Goal: Find specific page/section: Find specific page/section

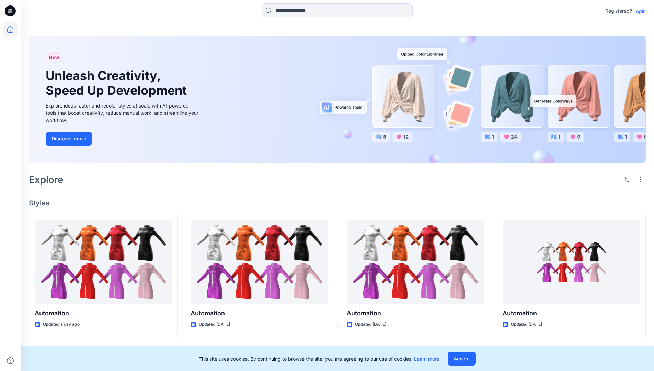
click at [638, 11] on p "Login" at bounding box center [639, 11] width 12 height 7
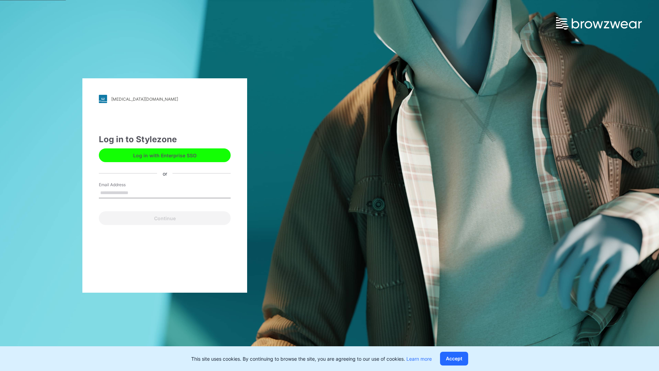
click at [136, 192] on input "Email Address" at bounding box center [165, 193] width 132 height 10
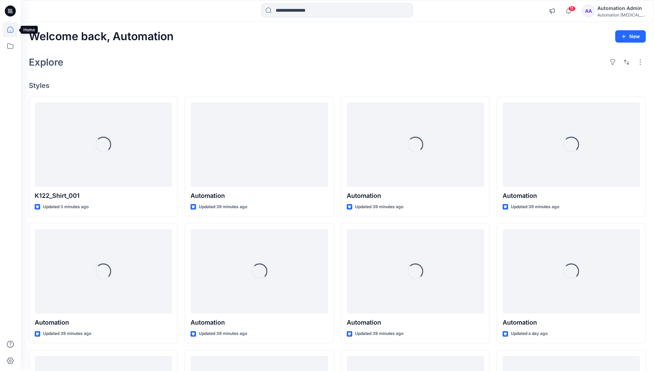
click at [13, 30] on icon at bounding box center [10, 29] width 6 height 6
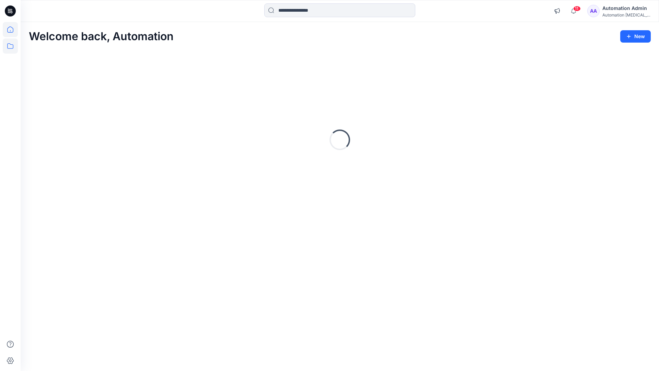
click at [9, 46] on icon at bounding box center [10, 45] width 15 height 15
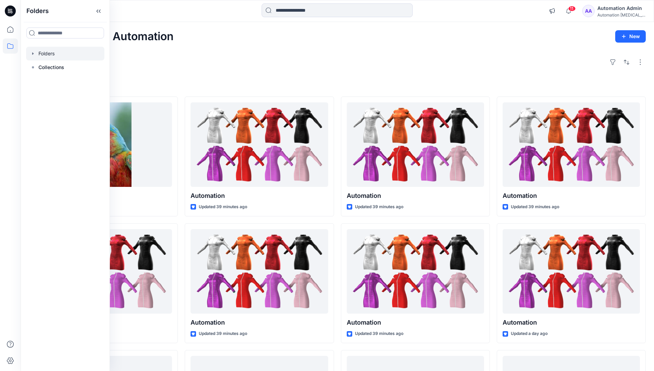
click at [49, 55] on div at bounding box center [65, 54] width 78 height 14
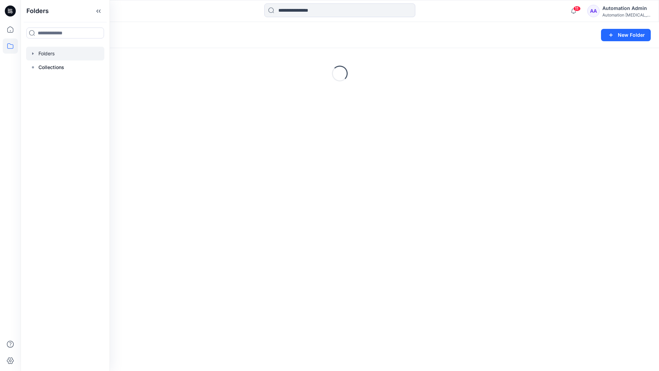
click at [270, 197] on div "Folders New Folder Loading..." at bounding box center [340, 196] width 638 height 349
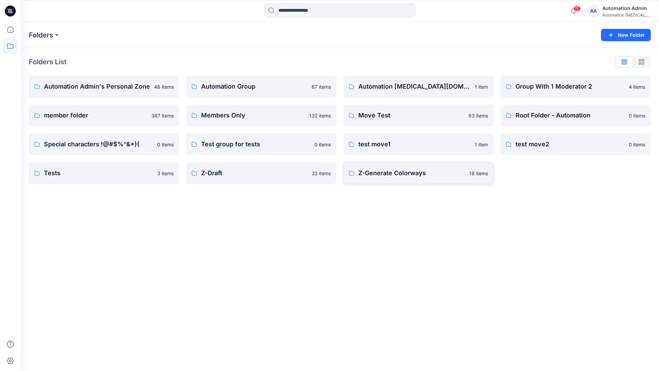
click at [386, 177] on p "Z-Generate Colorways" at bounding box center [411, 173] width 107 height 10
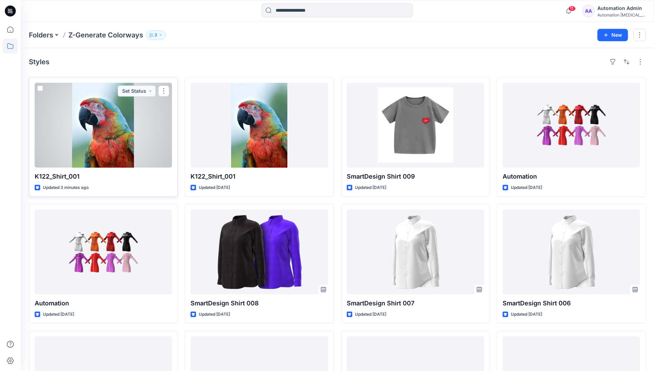
click at [40, 90] on span at bounding box center [39, 87] width 5 height 5
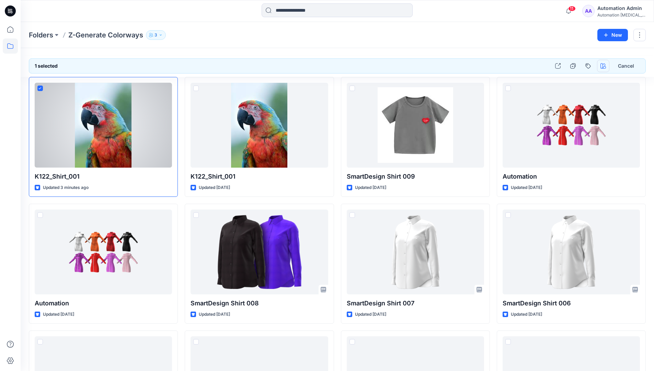
click at [601, 67] on icon "button" at bounding box center [602, 65] width 5 height 5
